Goal: Information Seeking & Learning: Learn about a topic

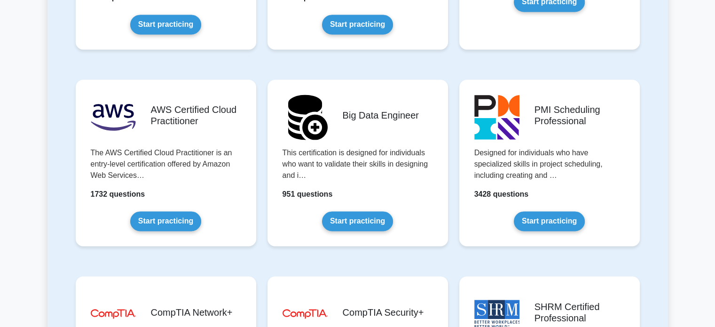
scroll to position [1517, 0]
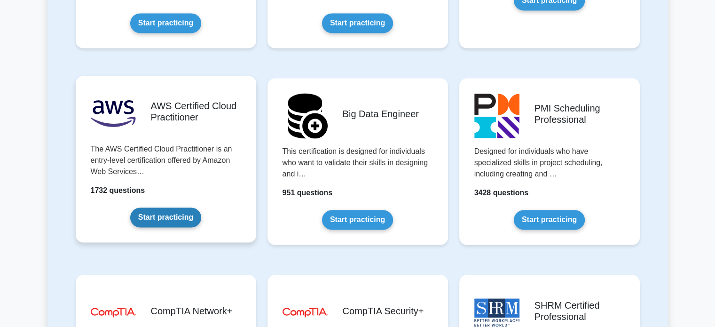
click at [173, 207] on link "Start practicing" at bounding box center [165, 217] width 71 height 20
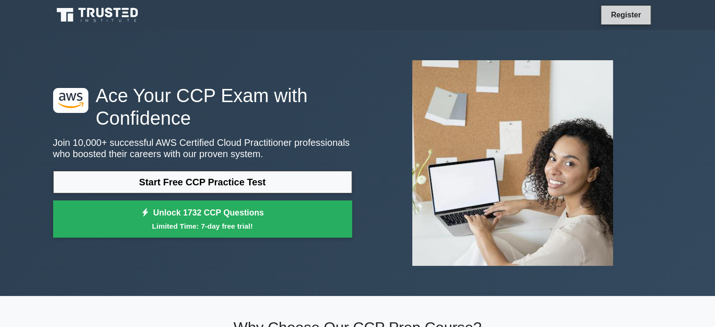
click at [630, 14] on link "Register" at bounding box center [625, 15] width 41 height 12
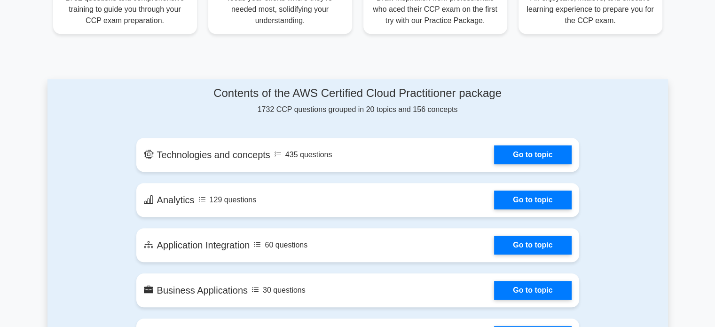
scroll to position [419, 0]
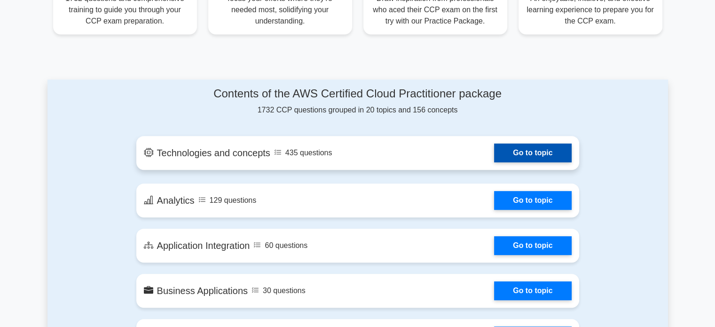
click at [515, 157] on link "Go to topic" at bounding box center [532, 152] width 77 height 19
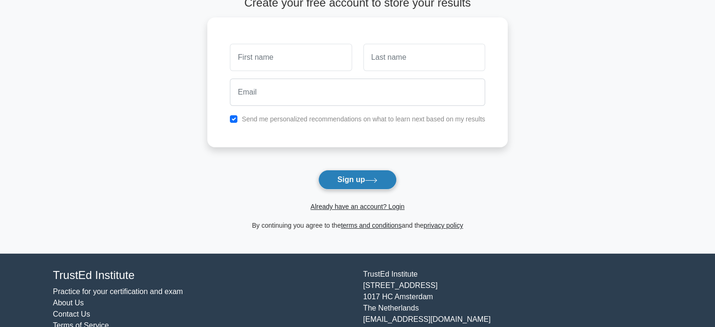
scroll to position [60, 0]
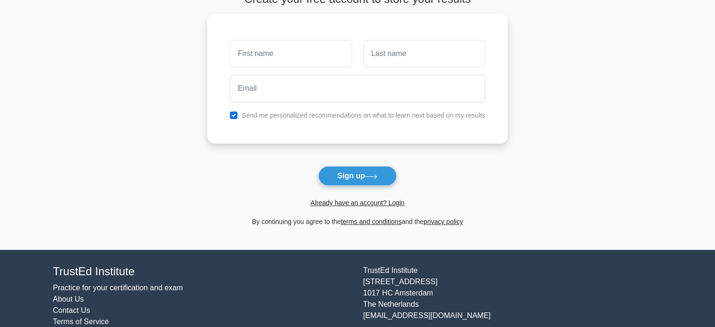
click at [337, 207] on span "Already have an account? Login" at bounding box center [357, 202] width 293 height 11
click at [333, 202] on link "Already have an account? Login" at bounding box center [357, 203] width 94 height 8
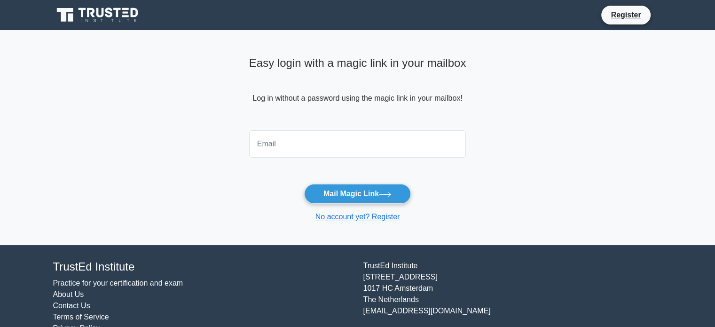
click at [286, 133] on input "email" at bounding box center [357, 143] width 217 height 27
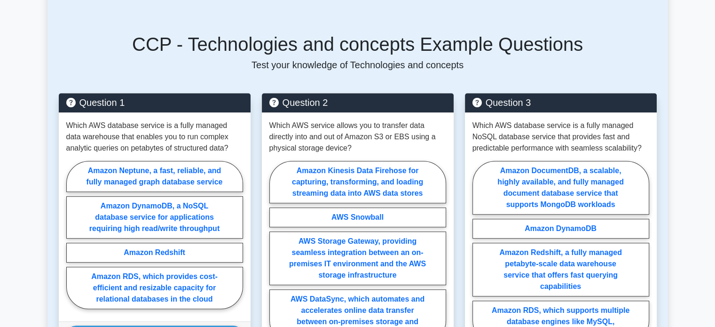
scroll to position [504, 0]
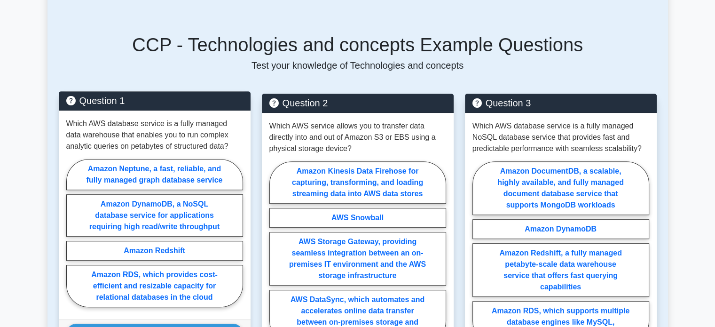
click at [150, 118] on p "Which AWS database service is a fully managed data warehouse that enables you t…" at bounding box center [154, 135] width 177 height 34
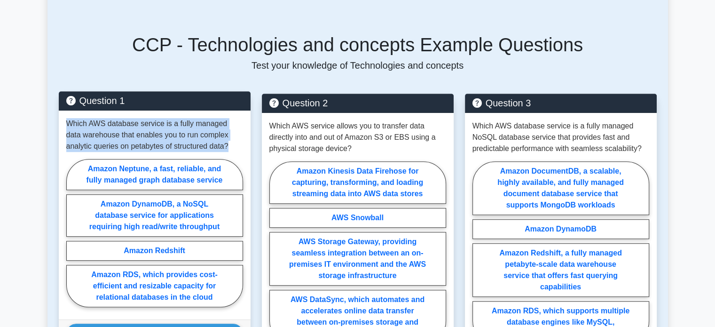
click at [150, 118] on p "Which AWS database service is a fully managed data warehouse that enables you t…" at bounding box center [154, 135] width 177 height 34
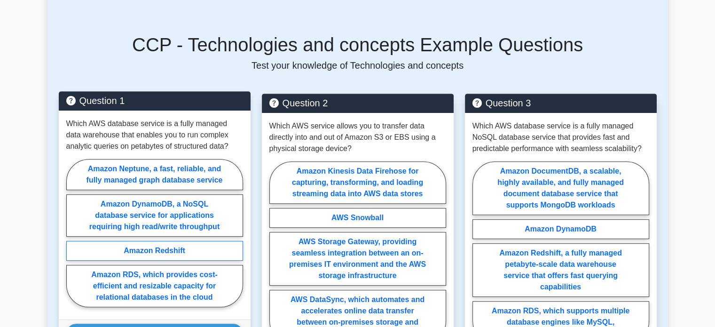
click at [155, 241] on label "Amazon Redshift" at bounding box center [154, 251] width 177 height 20
click at [72, 233] on input "Amazon Redshift" at bounding box center [69, 236] width 6 height 6
radio input "true"
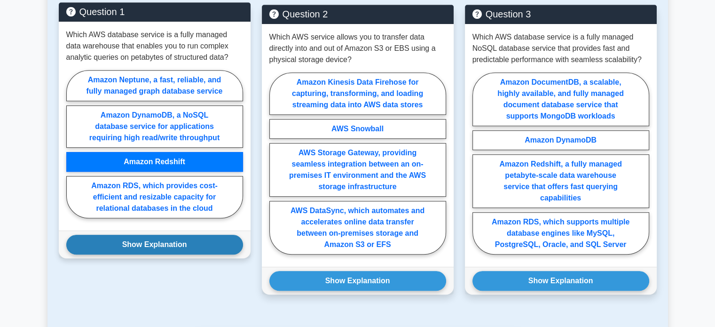
scroll to position [596, 0]
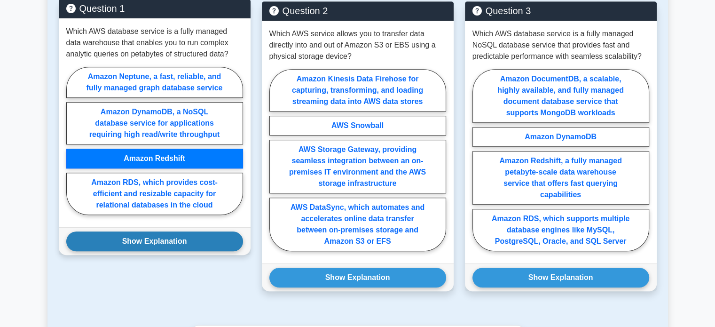
click at [164, 231] on button "Show Explanation" at bounding box center [154, 241] width 177 height 20
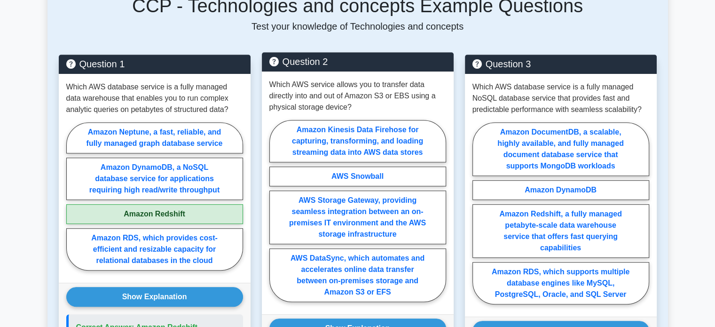
scroll to position [543, 0]
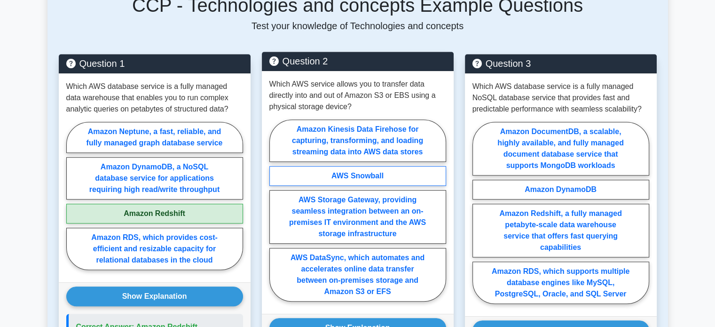
click at [357, 166] on label "AWS Snowball" at bounding box center [357, 176] width 177 height 20
click at [276, 210] on input "AWS Snowball" at bounding box center [272, 213] width 6 height 6
radio input "true"
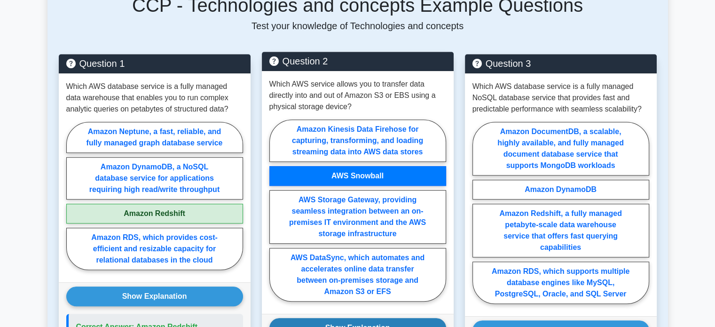
click at [348, 318] on button "Show Explanation" at bounding box center [357, 328] width 177 height 20
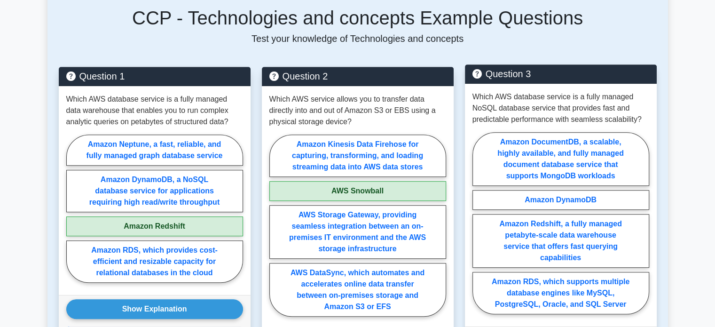
scroll to position [530, 0]
click at [539, 190] on label "Amazon DynamoDB" at bounding box center [561, 200] width 177 height 20
click at [479, 223] on input "Amazon DynamoDB" at bounding box center [476, 226] width 6 height 6
radio input "true"
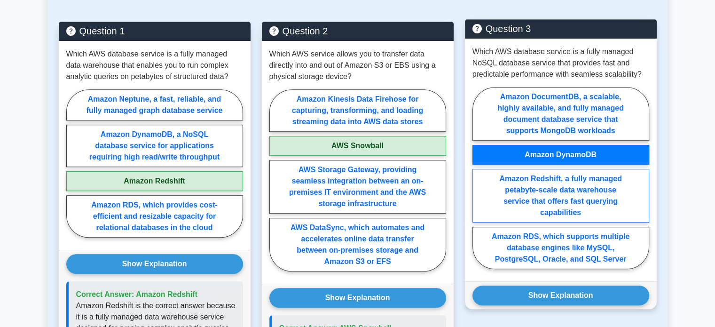
scroll to position [577, 0]
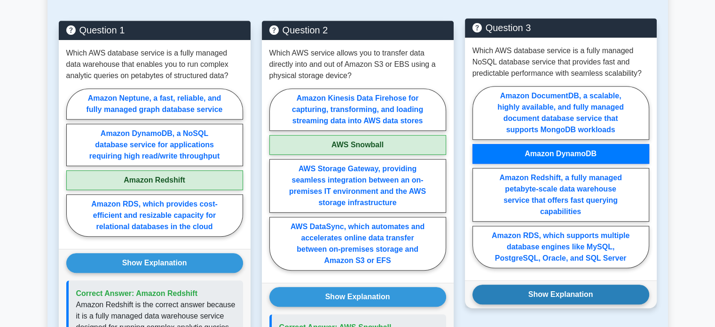
click at [553, 285] on button "Show Explanation" at bounding box center [561, 295] width 177 height 20
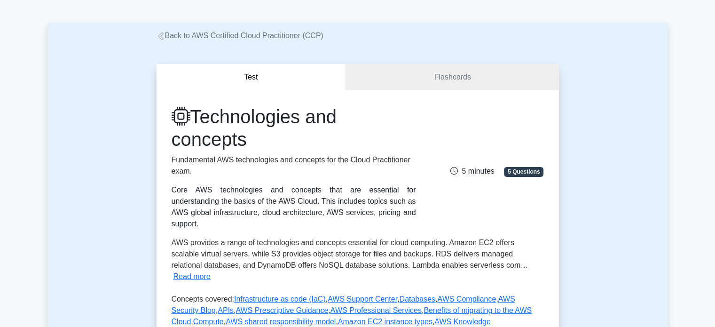
scroll to position [0, 0]
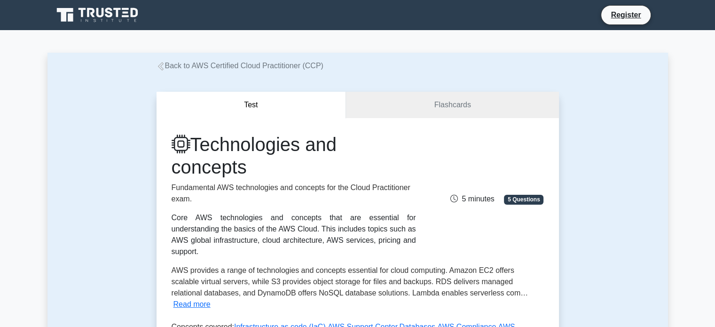
click at [431, 118] on div "Technologies and concepts Fundamental AWS technologies and concepts for the Clo…" at bounding box center [358, 304] width 403 height 372
click at [450, 113] on link "Flashcards" at bounding box center [452, 105] width 213 height 27
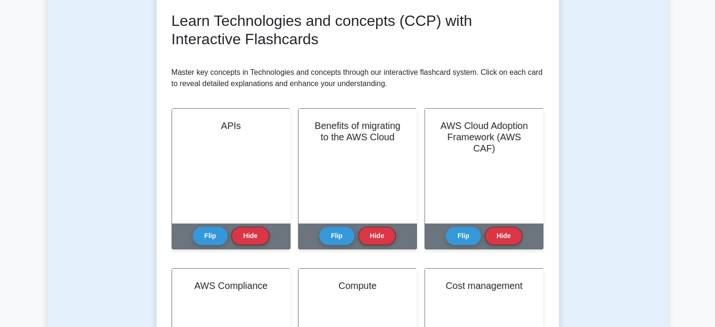
scroll to position [132, 0]
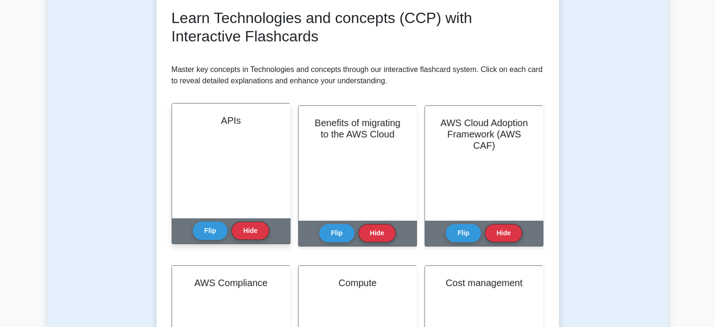
click at [236, 140] on div "APIs" at bounding box center [231, 160] width 118 height 114
click at [214, 223] on button "Flip" at bounding box center [210, 230] width 35 height 18
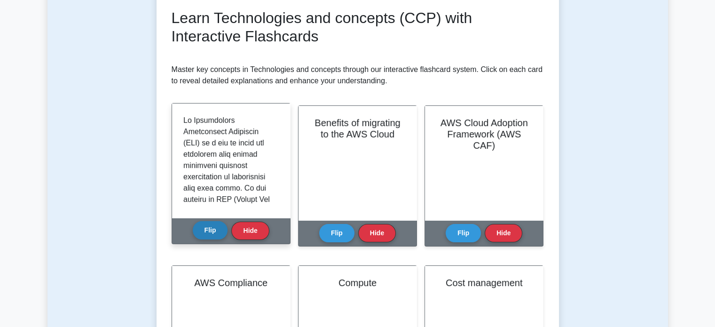
click at [214, 223] on button "Flip" at bounding box center [210, 230] width 35 height 18
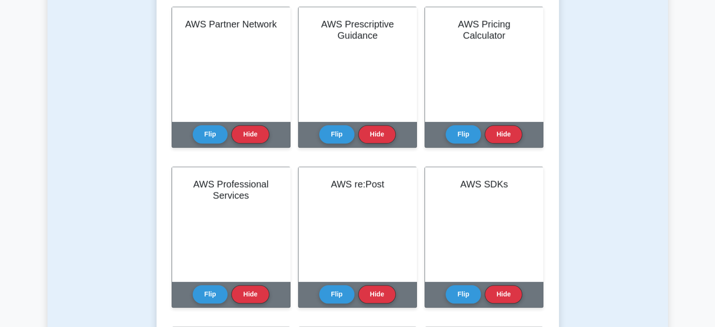
scroll to position [1030, 0]
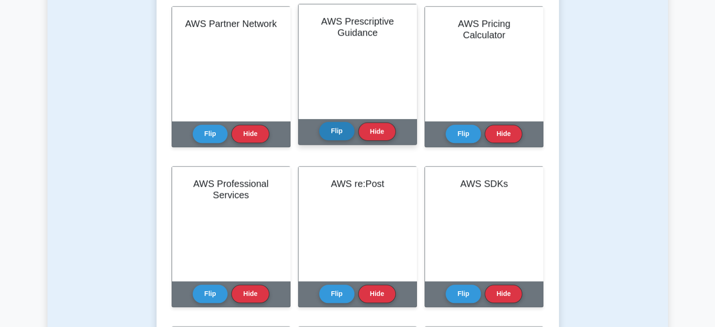
click at [338, 137] on button "Flip" at bounding box center [336, 131] width 35 height 18
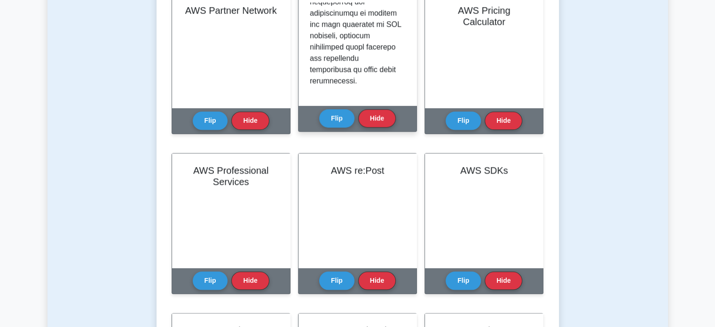
scroll to position [1042, 0]
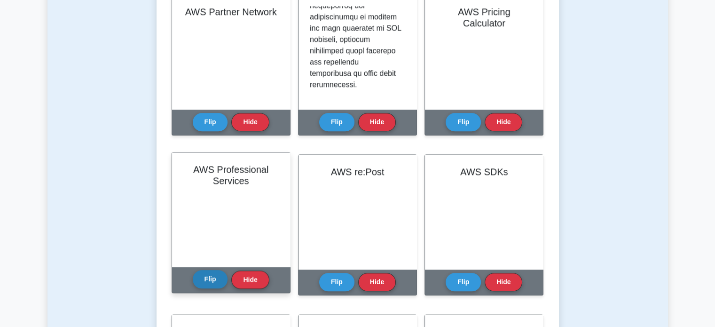
click at [205, 280] on button "Flip" at bounding box center [210, 279] width 35 height 18
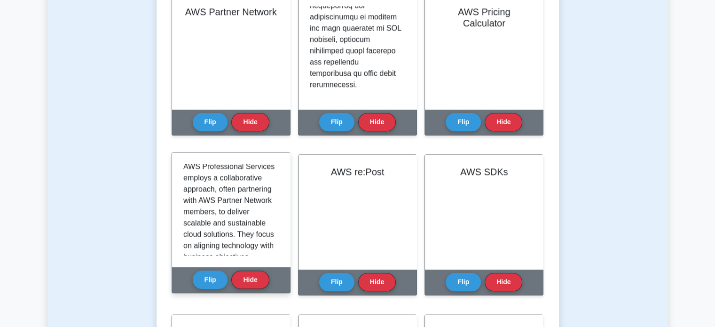
scroll to position [560, 0]
